Goal: Information Seeking & Learning: Learn about a topic

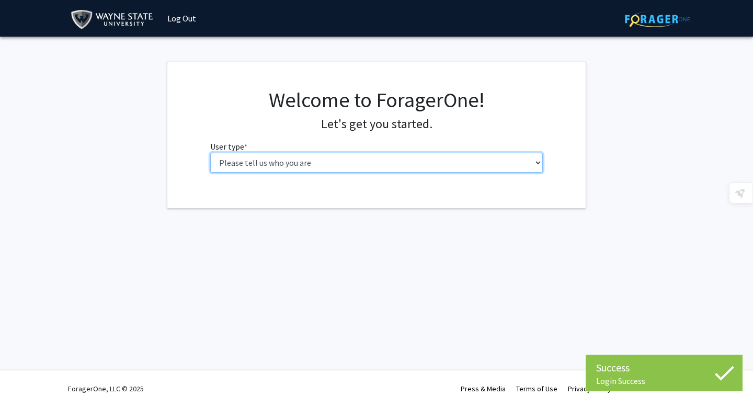
click at [287, 168] on select "Please tell us who you are Undergraduate Student Master's Student Doctoral Cand…" at bounding box center [376, 163] width 333 height 20
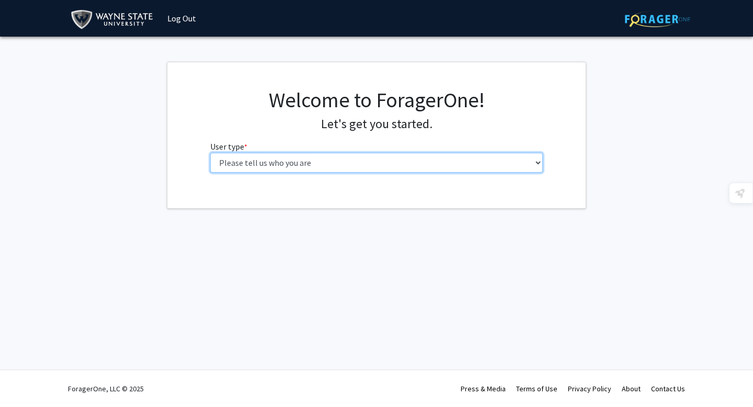
select select "3: doc"
click at [210, 153] on select "Please tell us who you are Undergraduate Student Master's Student Doctoral Cand…" at bounding box center [376, 163] width 333 height 20
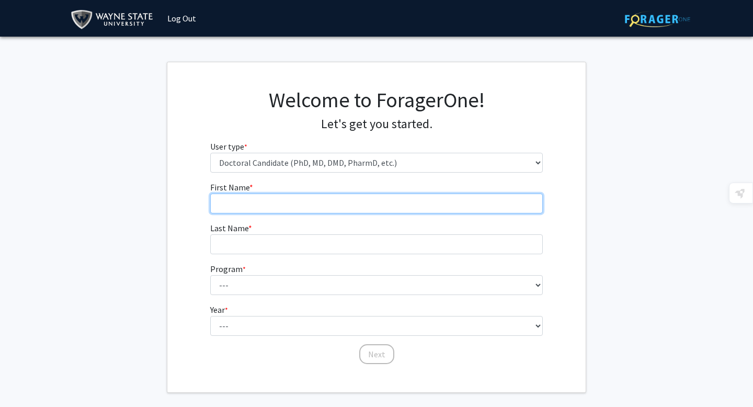
click at [367, 196] on input "First Name * required" at bounding box center [376, 203] width 333 height 20
type input "Ritika"
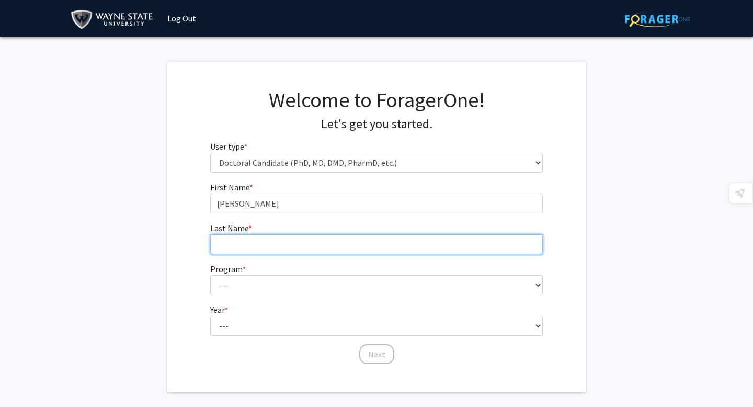
click at [299, 246] on input "Last Name * required" at bounding box center [376, 244] width 333 height 20
type input "Tiwary"
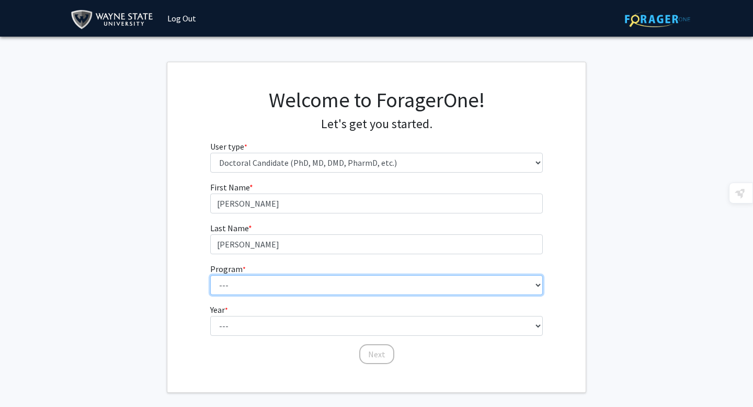
click at [226, 286] on select "--- Adult-Gerontology Acute Care Nurse Practitioner Adult-Gerontology Primary C…" at bounding box center [376, 285] width 333 height 20
select select "46: 728"
click at [210, 275] on select "--- Adult-Gerontology Acute Care Nurse Practitioner Adult-Gerontology Primary C…" at bounding box center [376, 285] width 333 height 20
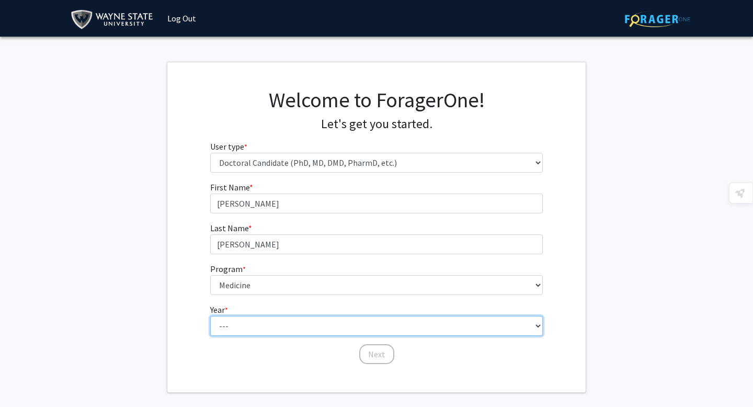
click at [236, 317] on select "--- First Year Second Year Third Year Fourth Year Fifth Year Sixth Year Seventh…" at bounding box center [376, 326] width 333 height 20
select select "1: first_year"
click at [210, 316] on select "--- First Year Second Year Third Year Fourth Year Fifth Year Sixth Year Seventh…" at bounding box center [376, 326] width 333 height 20
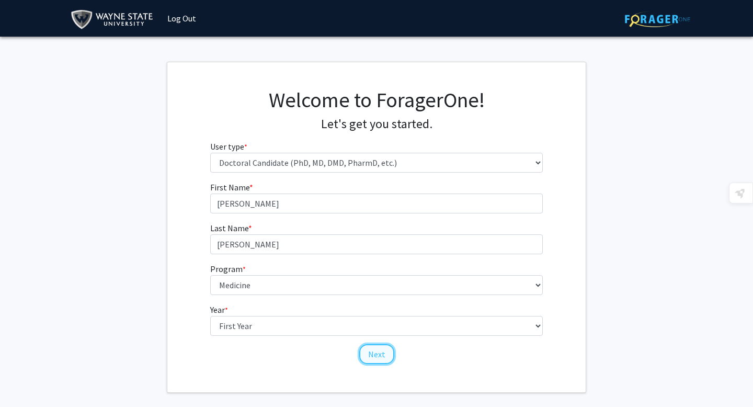
click at [377, 359] on button "Next" at bounding box center [376, 354] width 35 height 20
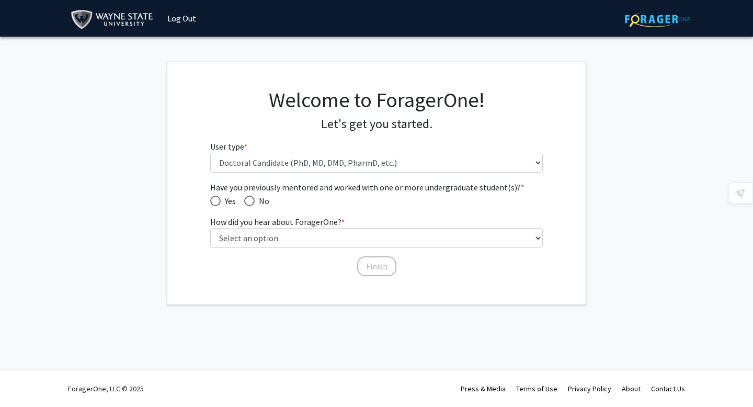
click at [221, 199] on span "Yes" at bounding box center [228, 201] width 15 height 13
click at [221, 199] on input "Yes" at bounding box center [215, 201] width 10 height 10
radio input "true"
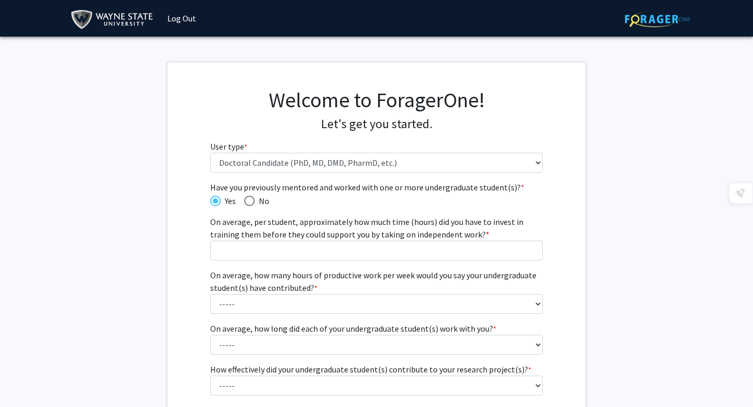
click at [241, 196] on mat-radio-button "No" at bounding box center [252, 200] width 33 height 13
click at [245, 199] on span "Have you previously mentored and worked with one or more undergraduate student(…" at bounding box center [249, 201] width 10 height 10
click at [245, 199] on input "No" at bounding box center [249, 201] width 10 height 10
radio input "true"
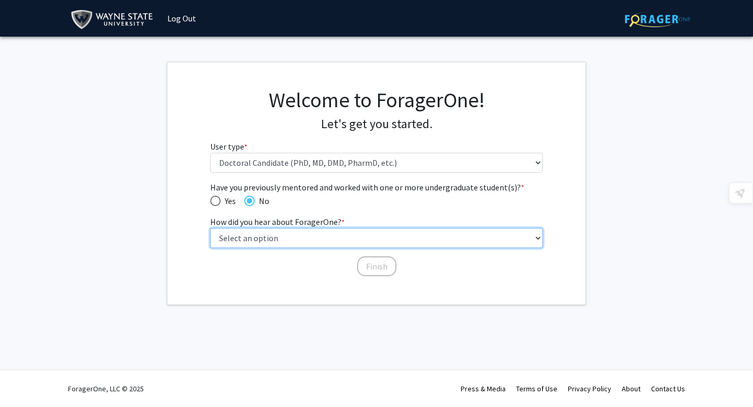
click at [253, 241] on select "Select an option Peer/student recommendation Faculty/staff recommendation Unive…" at bounding box center [376, 238] width 333 height 20
select select "2: faculty_recommendation"
click at [210, 228] on select "Select an option Peer/student recommendation Faculty/staff recommendation Unive…" at bounding box center [376, 238] width 333 height 20
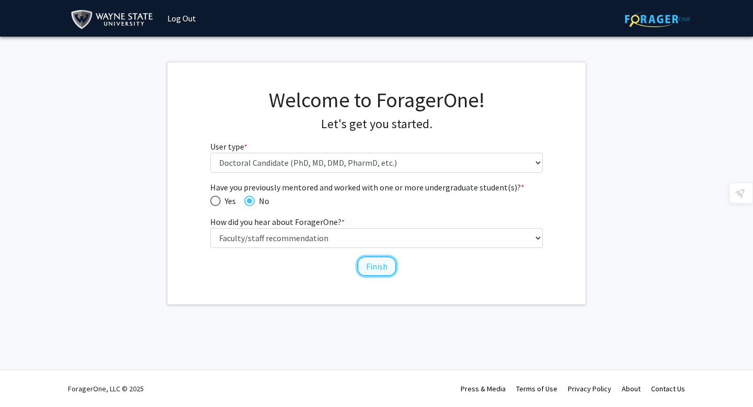
click at [382, 273] on button "Finish" at bounding box center [376, 266] width 39 height 20
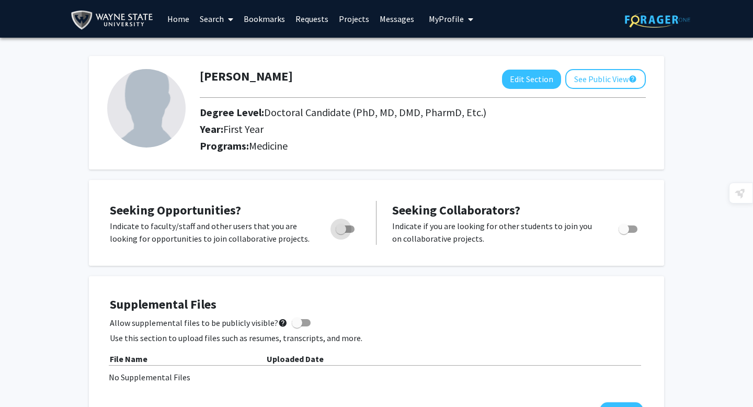
click at [347, 235] on label "Toggle" at bounding box center [343, 229] width 23 height 13
click at [341, 233] on input "Are you actively seeking opportunities?" at bounding box center [340, 233] width 1 height 1
checkbox input "true"
click at [218, 16] on link "Search" at bounding box center [217, 19] width 44 height 37
click at [238, 47] on span "Faculty/Staff" at bounding box center [233, 48] width 77 height 21
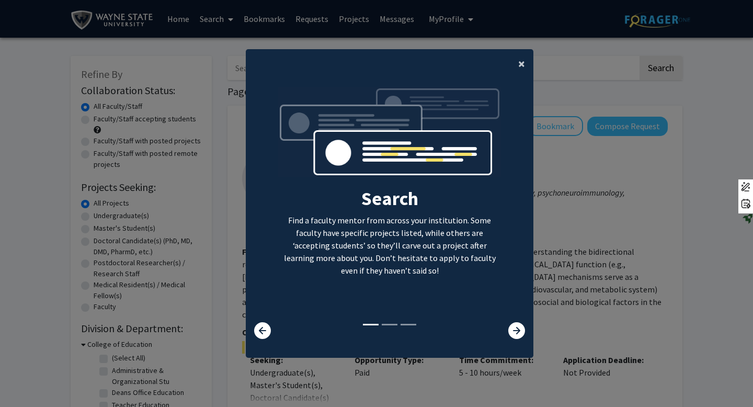
click at [523, 62] on span "×" at bounding box center [521, 63] width 7 height 16
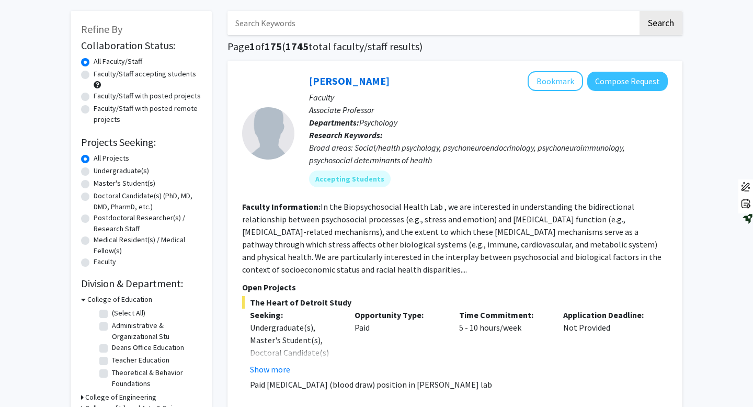
scroll to position [58, 0]
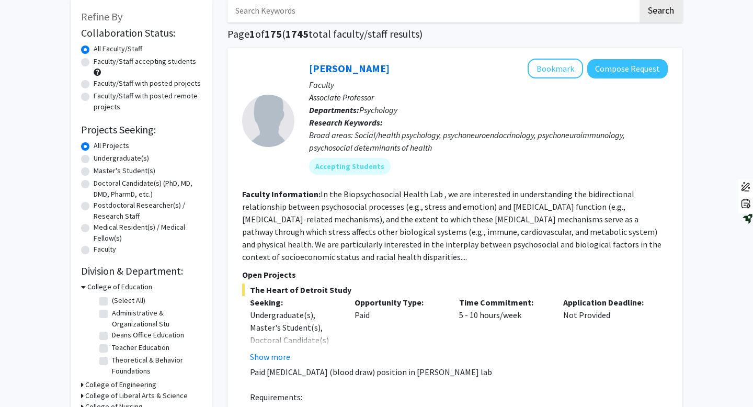
click at [329, 191] on fg-read-more "In the Biopsychosocial Health Lab , we are interested in understanding the bidi…" at bounding box center [451, 225] width 419 height 73
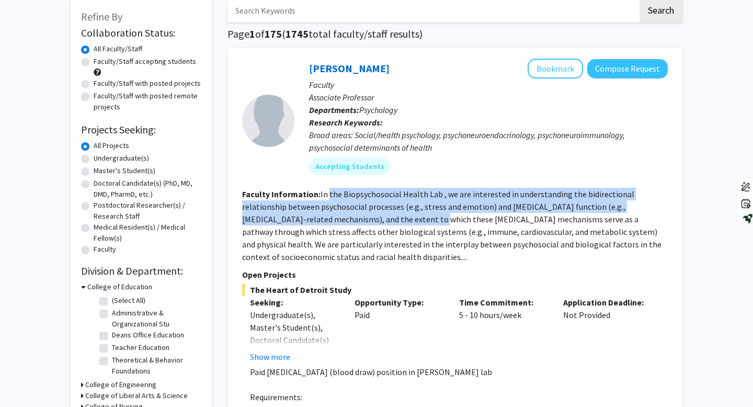
drag, startPoint x: 329, startPoint y: 191, endPoint x: 353, endPoint y: 220, distance: 37.5
click at [353, 220] on fg-read-more "In the Biopsychosocial Health Lab , we are interested in understanding the bidi…" at bounding box center [451, 225] width 419 height 73
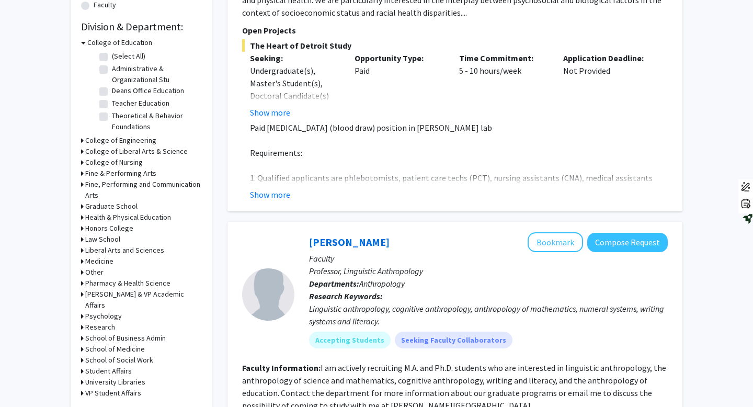
scroll to position [292, 0]
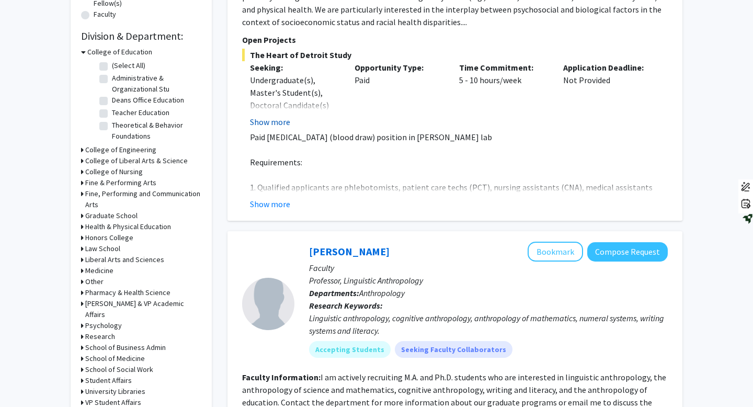
click at [266, 123] on button "Show more" at bounding box center [270, 122] width 40 height 13
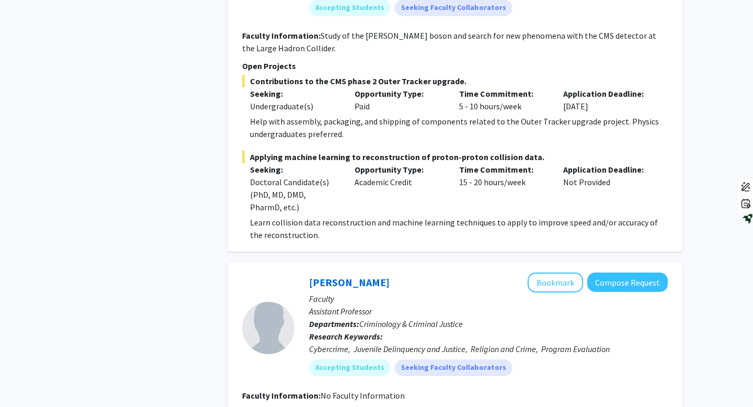
scroll to position [1022, 0]
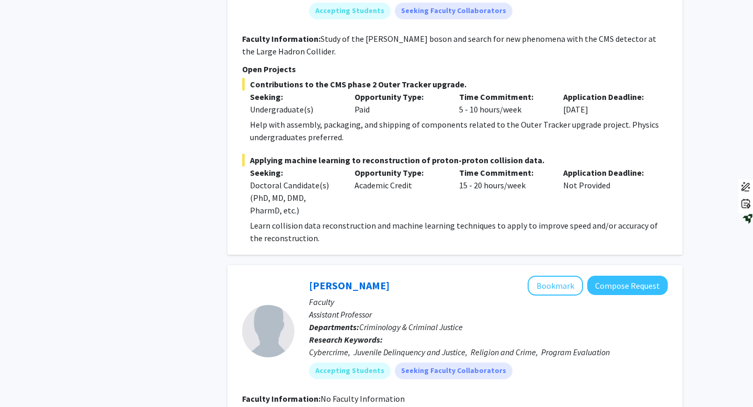
click at [258, 110] on div "Undergraduate(s)" at bounding box center [294, 109] width 89 height 13
drag, startPoint x: 258, startPoint y: 110, endPoint x: 331, endPoint y: 110, distance: 72.7
click at [331, 110] on div "Undergraduate(s)" at bounding box center [294, 109] width 89 height 13
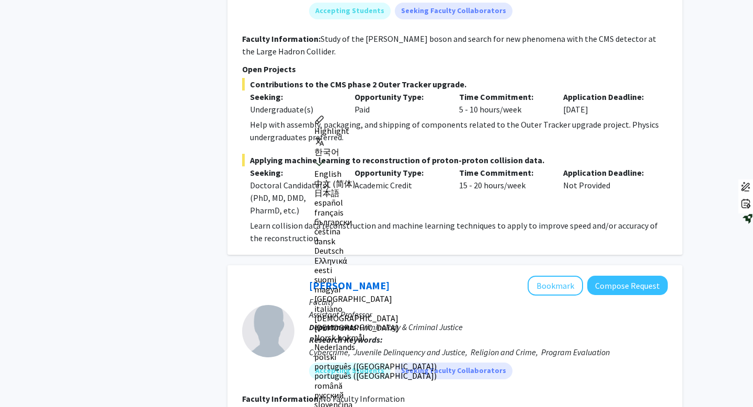
click at [320, 94] on p "Seeking:" at bounding box center [294, 96] width 89 height 13
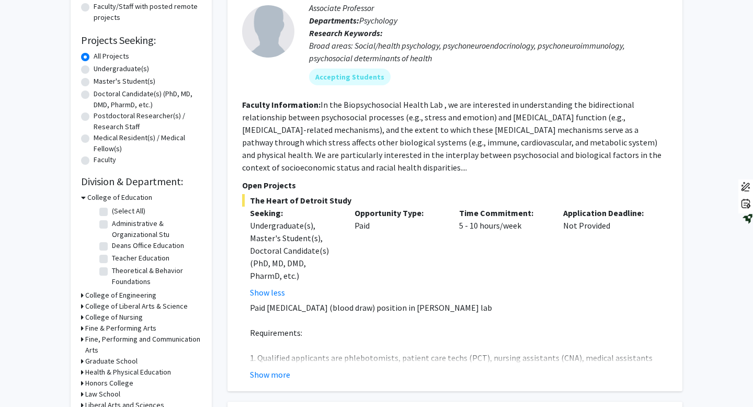
scroll to position [0, 0]
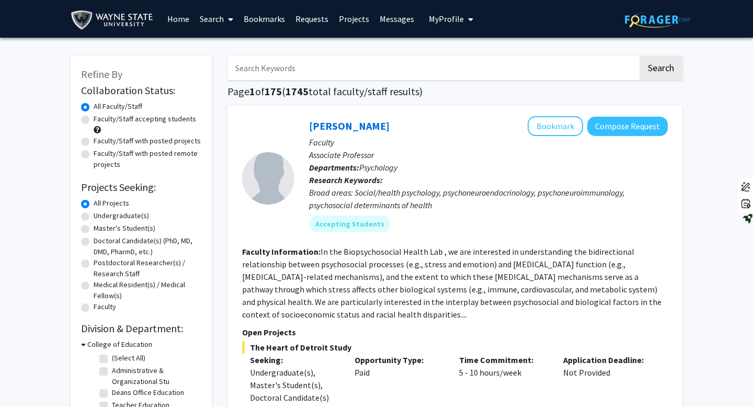
click at [94, 240] on label "Doctoral Candidate(s) (PhD, MD, DMD, PharmD, etc.)" at bounding box center [148, 246] width 108 height 22
click at [94, 240] on input "Doctoral Candidate(s) (PhD, MD, DMD, PharmD, etc.)" at bounding box center [97, 238] width 7 height 7
radio input "true"
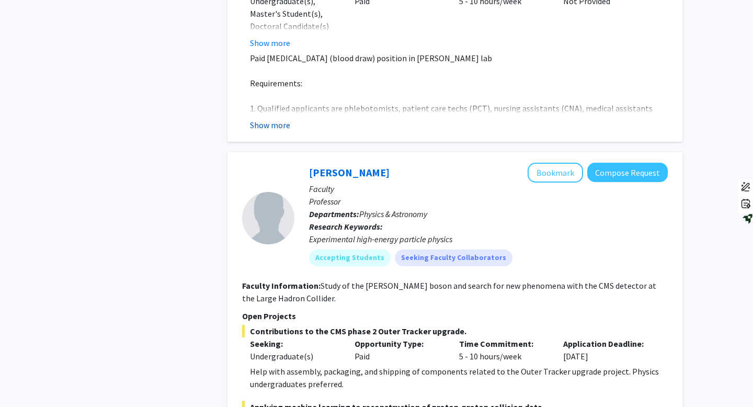
scroll to position [830, 0]
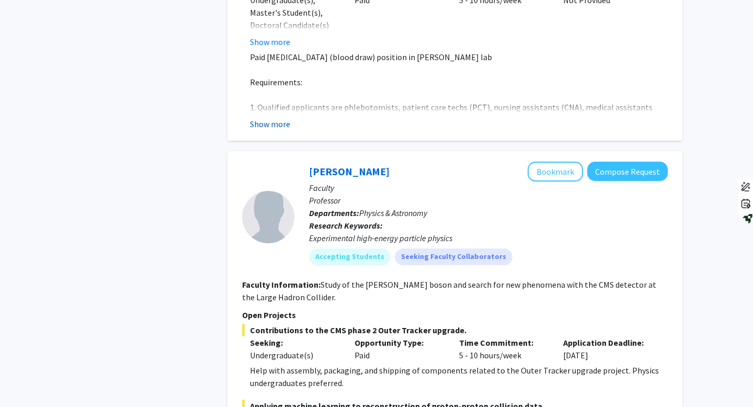
click at [276, 118] on button "Show more" at bounding box center [270, 124] width 40 height 13
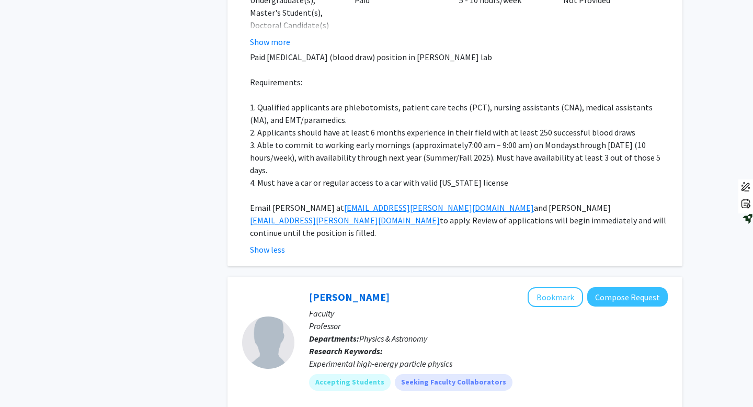
click at [363, 102] on span "1. Qualified applicants are phlebotomists, patient care techs (PCT), nursing as…" at bounding box center [451, 113] width 403 height 23
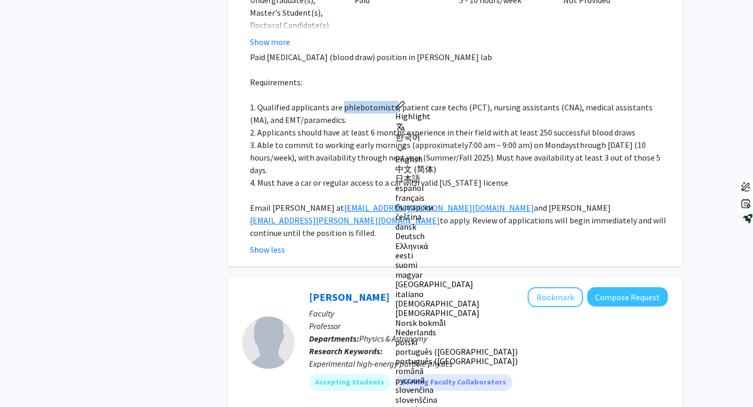
click at [363, 102] on span "1. Qualified applicants are phlebotomists, patient care techs (PCT), nursing as…" at bounding box center [451, 113] width 403 height 23
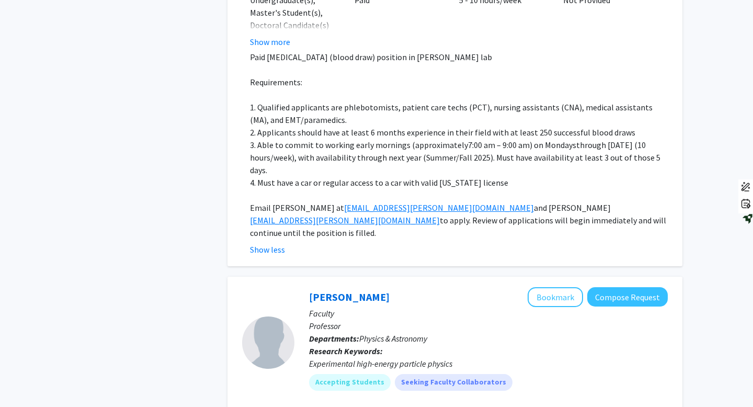
click at [266, 102] on span "1. Qualified applicants are phlebotomists, patient care techs (PCT), nursing as…" at bounding box center [451, 113] width 403 height 23
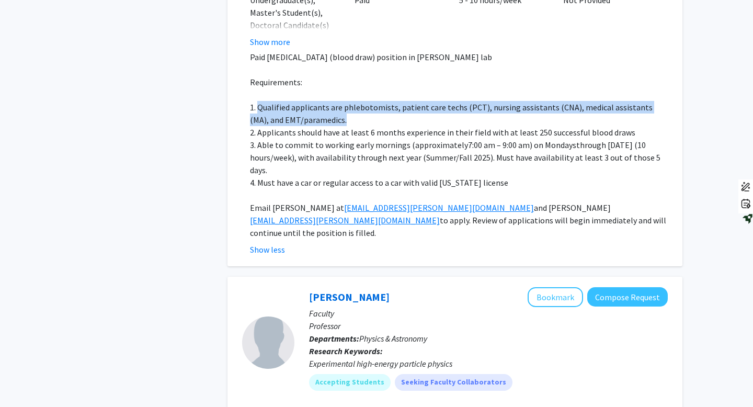
drag, startPoint x: 266, startPoint y: 98, endPoint x: 365, endPoint y: 104, distance: 99.0
click at [365, 104] on p "1. Qualified applicants are phlebotomists, patient care techs (PCT), nursing as…" at bounding box center [459, 113] width 418 height 25
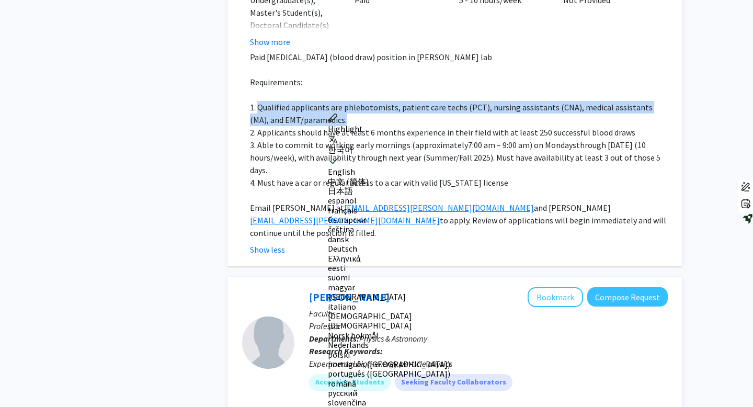
click at [365, 104] on p "1. Qualified applicants are phlebotomists, patient care techs (PCT), nursing as…" at bounding box center [459, 113] width 418 height 25
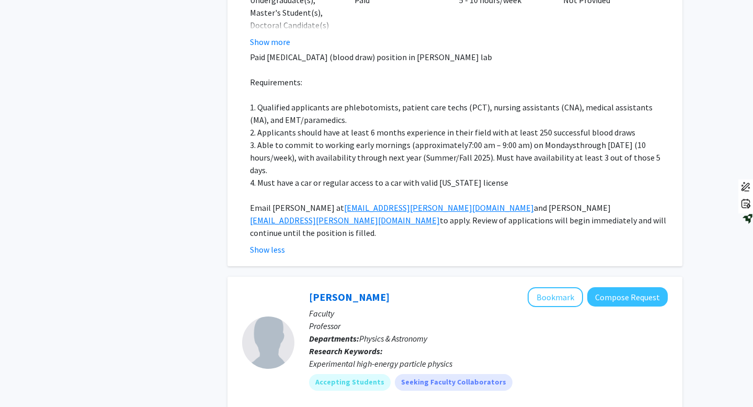
click at [304, 140] on span "3. Able to commit to working early mornings (approximately" at bounding box center [359, 145] width 218 height 10
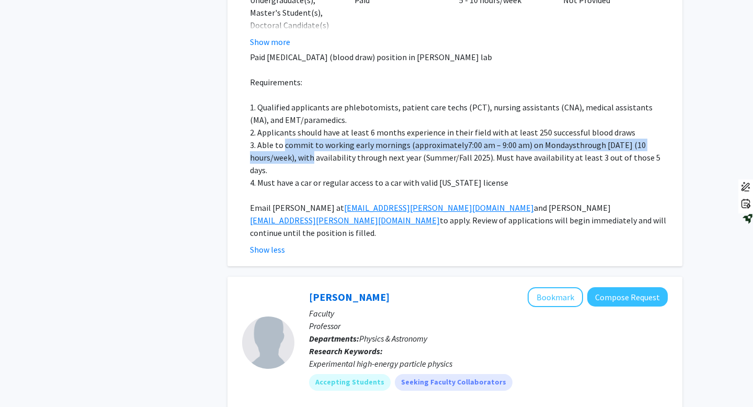
drag, startPoint x: 304, startPoint y: 132, endPoint x: 309, endPoint y: 143, distance: 11.9
click at [309, 143] on p "3. Able to commit to working early mornings (approximately 7:00 am – 9:00 am ) …" at bounding box center [459, 158] width 418 height 38
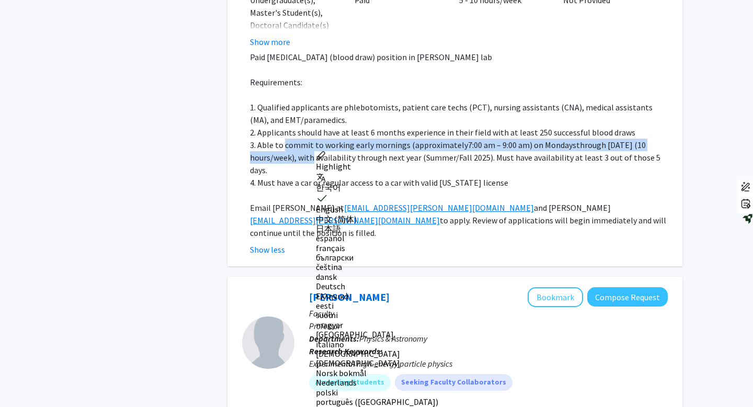
click at [309, 152] on span "/week), with availability through next year (Summer/Fall 2025). Must have avail…" at bounding box center [455, 163] width 411 height 23
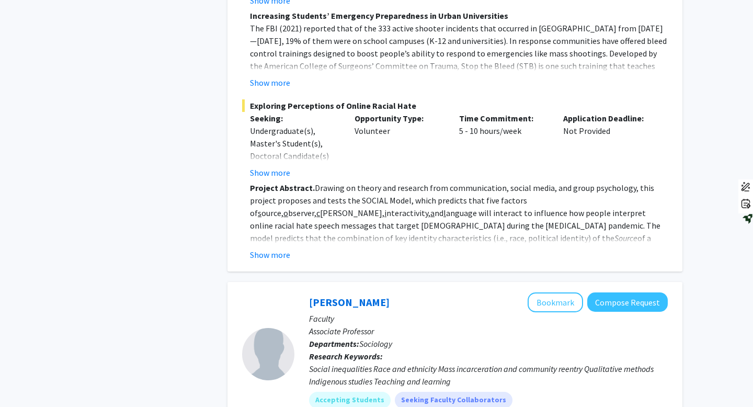
scroll to position [3799, 0]
